Goal: Find specific page/section: Find specific page/section

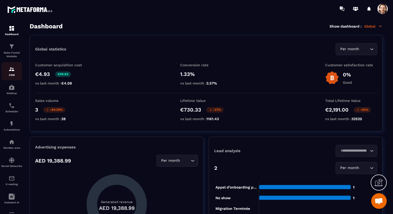
click at [11, 73] on div "CRM" at bounding box center [11, 71] width 21 height 10
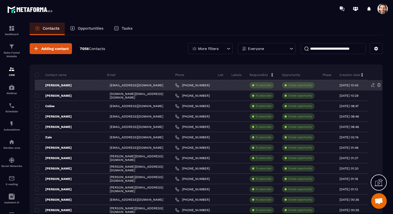
click at [55, 84] on p "[PERSON_NAME]" at bounding box center [53, 85] width 37 height 4
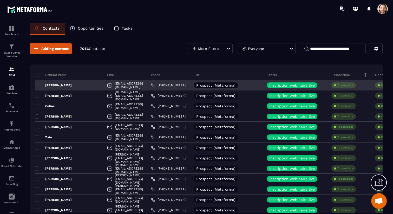
click at [52, 84] on p "[PERSON_NAME]" at bounding box center [53, 85] width 37 height 4
click at [48, 84] on p "[PERSON_NAME]" at bounding box center [53, 85] width 37 height 4
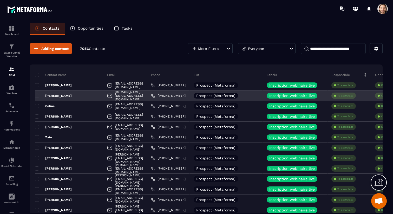
click at [51, 94] on p "[PERSON_NAME]" at bounding box center [53, 96] width 37 height 4
